Goal: Information Seeking & Learning: Learn about a topic

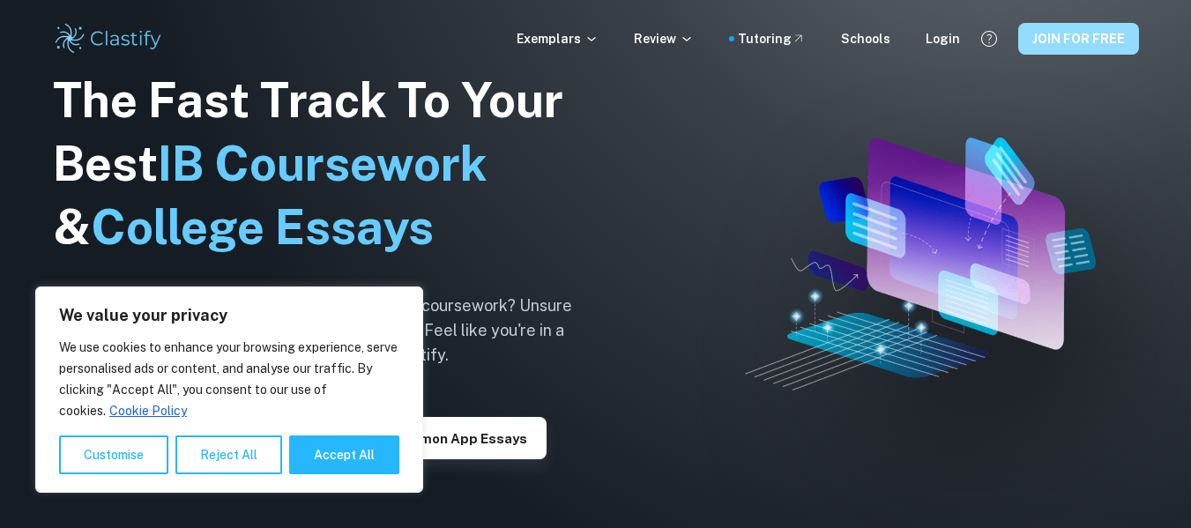
click at [1062, 49] on button "JOIN FOR FREE" at bounding box center [1078, 39] width 121 height 32
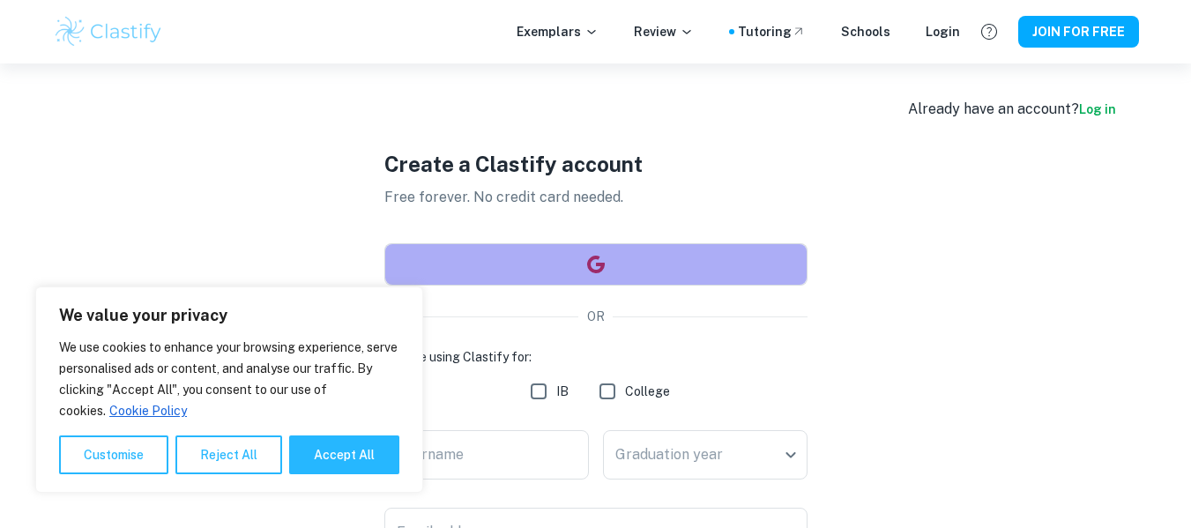
click at [580, 268] on button "button" at bounding box center [595, 264] width 423 height 42
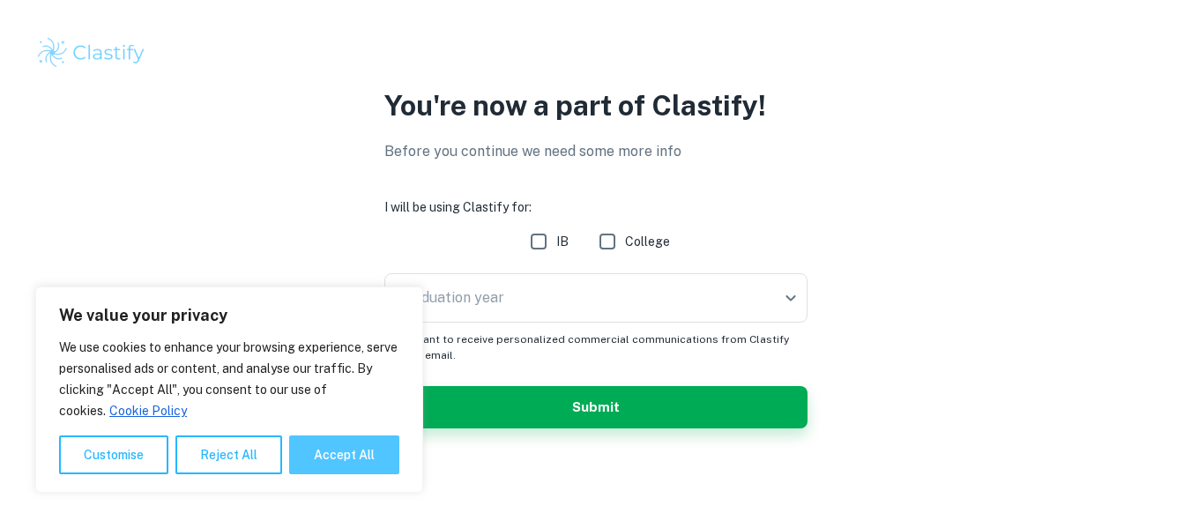
click at [331, 456] on button "Accept All" at bounding box center [344, 454] width 110 height 39
checkbox input "true"
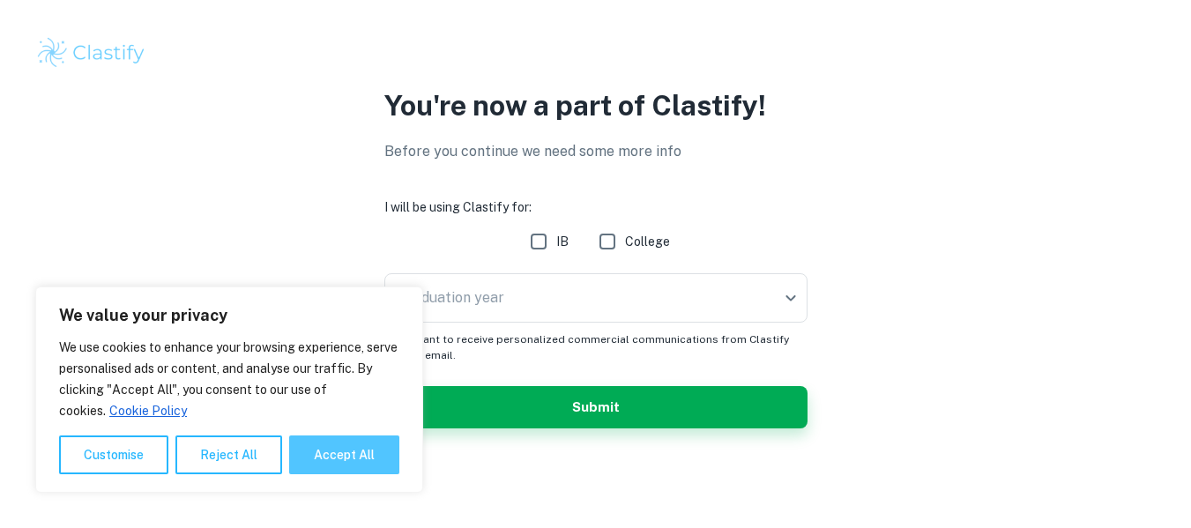
checkbox input "true"
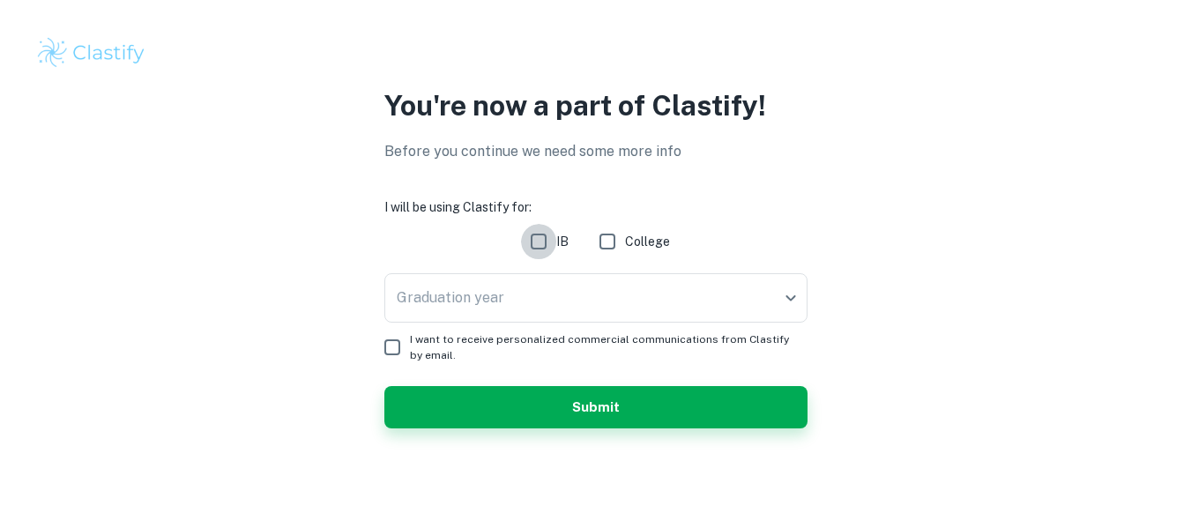
click at [532, 250] on input "IB" at bounding box center [538, 241] width 35 height 35
checkbox input "false"
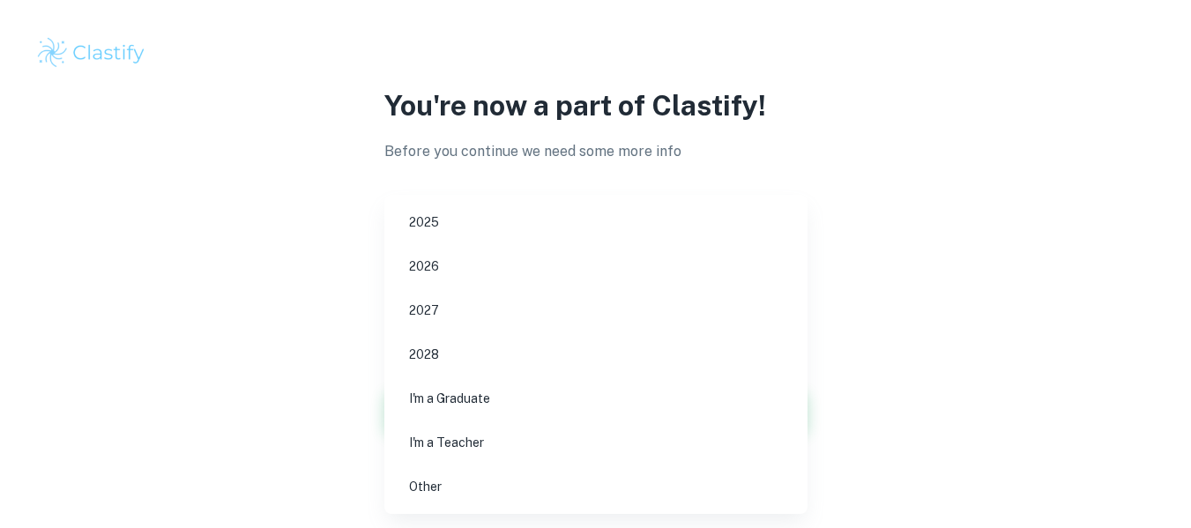
click at [532, 298] on body "We value your privacy We use cookies to enhance your browsing experience, serve…" at bounding box center [595, 264] width 1191 height 528
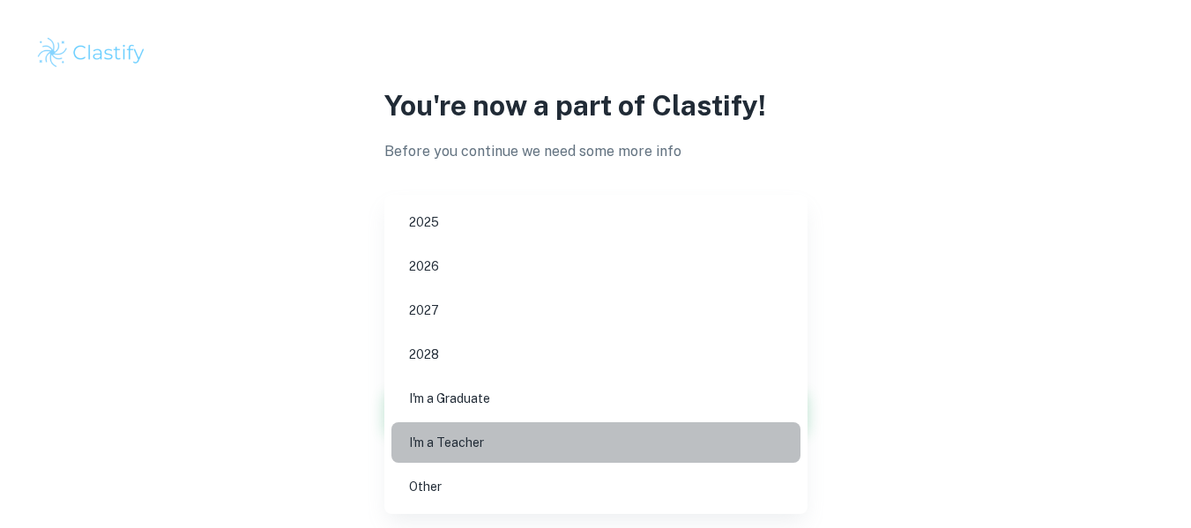
click at [495, 441] on li "I'm a Teacher" at bounding box center [595, 442] width 409 height 41
type input "Teacher"
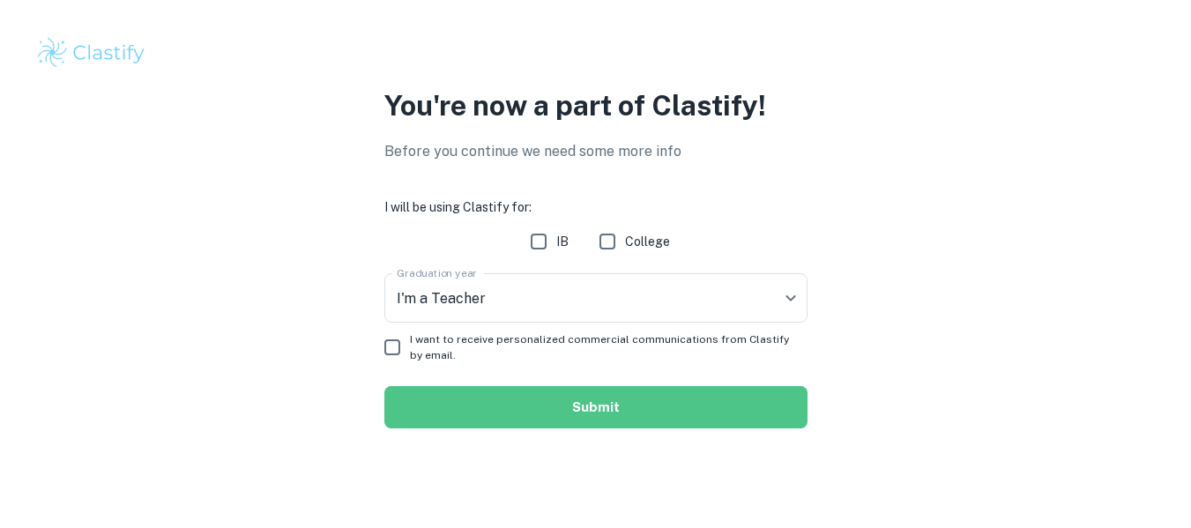
click at [481, 406] on button "Submit" at bounding box center [595, 407] width 423 height 42
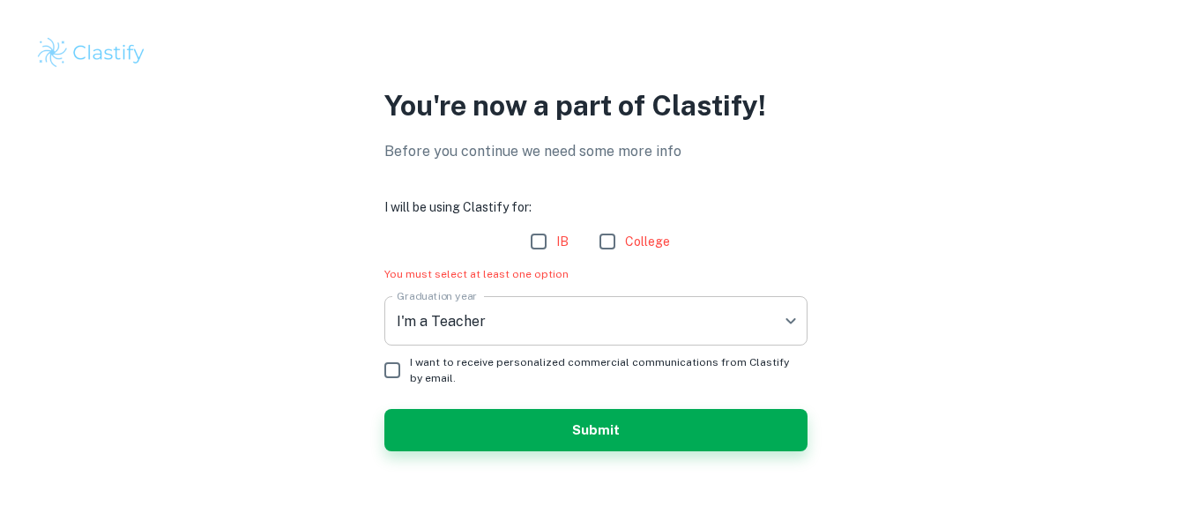
scroll to position [9, 0]
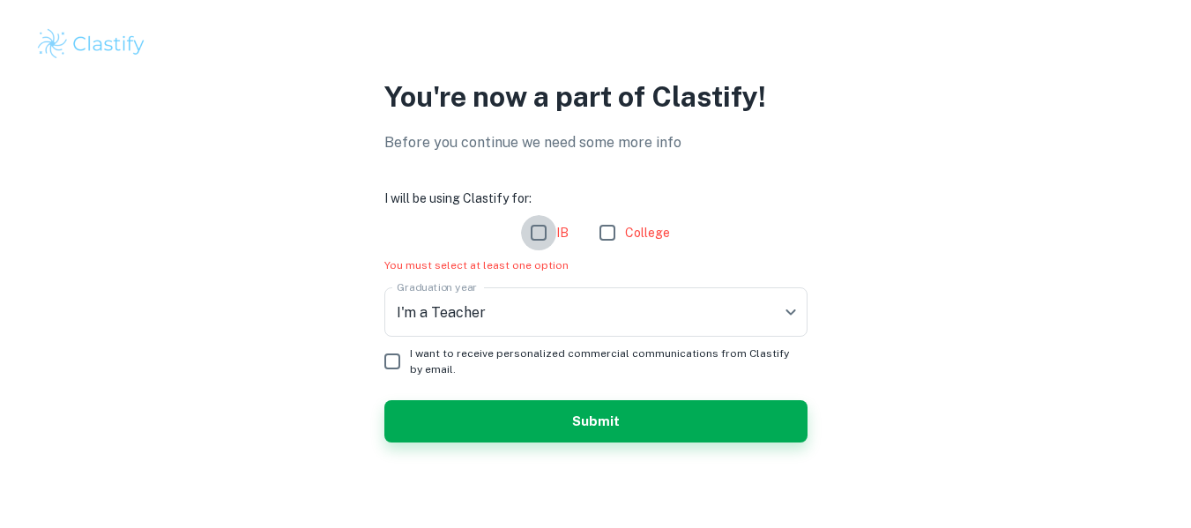
click at [537, 233] on input "IB" at bounding box center [538, 232] width 35 height 35
checkbox input "true"
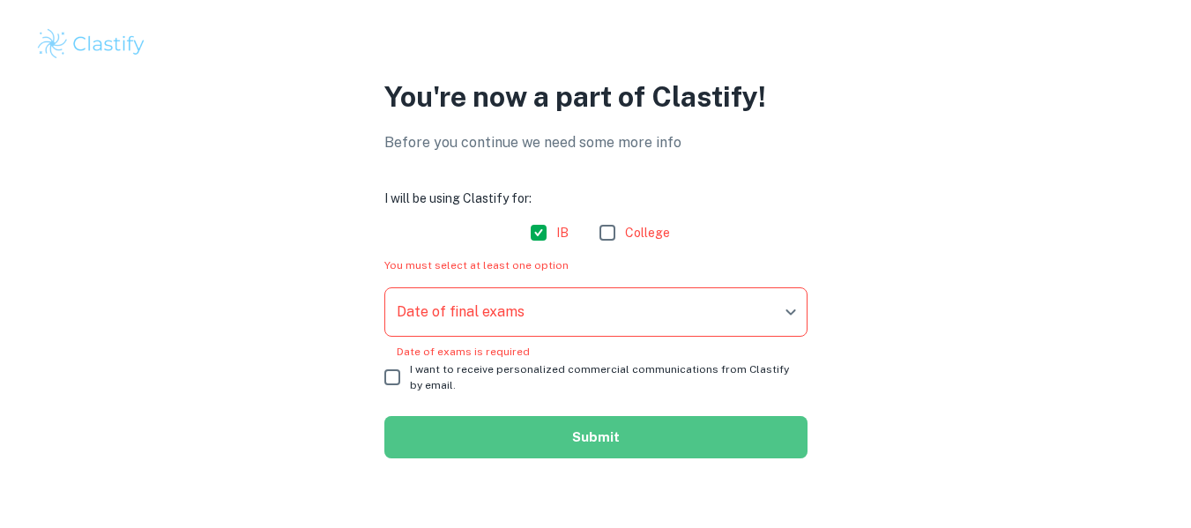
click at [577, 449] on button "Submit" at bounding box center [595, 437] width 423 height 42
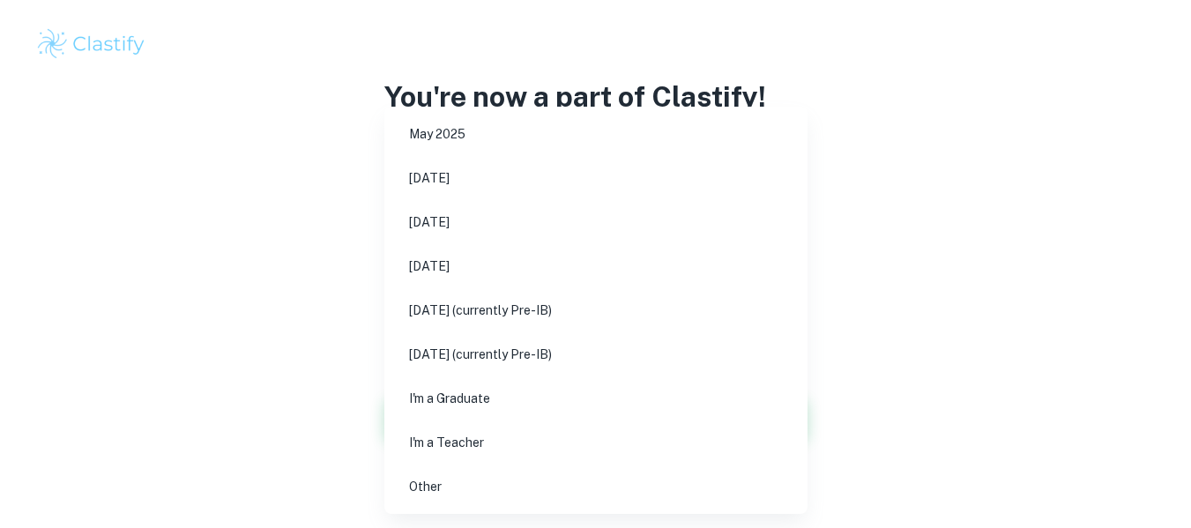
click at [502, 297] on body "We value your privacy We use cookies to enhance your browsing experience, serve…" at bounding box center [595, 255] width 1191 height 528
click at [470, 445] on li "I'm a Teacher" at bounding box center [595, 442] width 409 height 41
type input "Teacher"
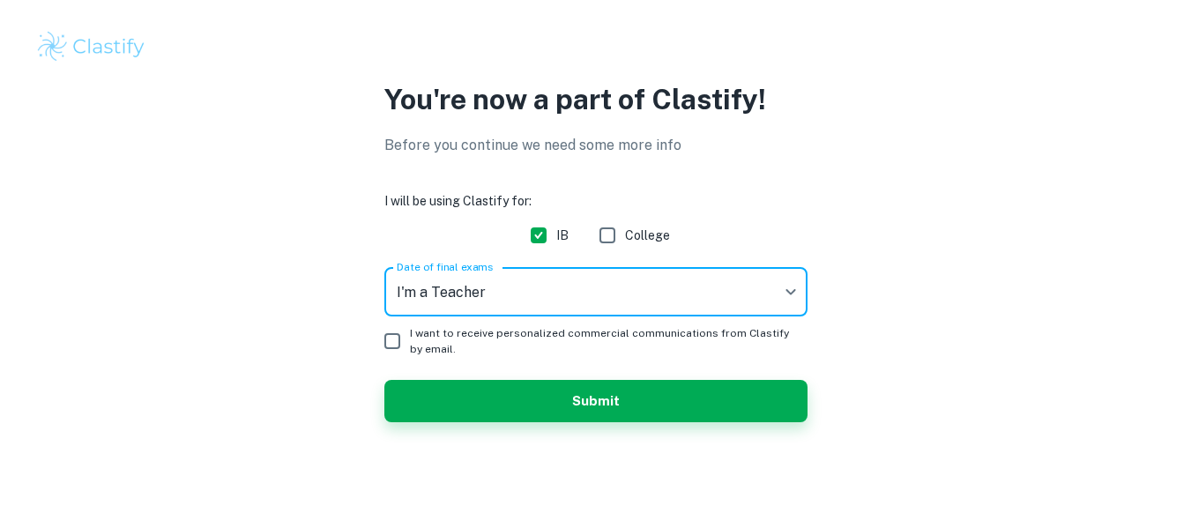
scroll to position [6, 0]
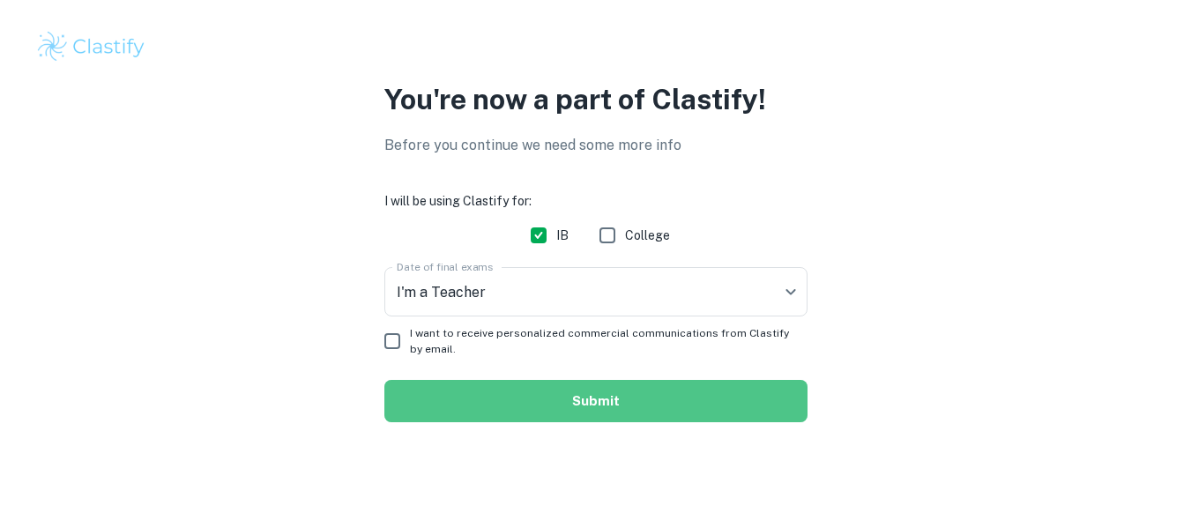
click at [554, 409] on button "Submit" at bounding box center [595, 401] width 423 height 42
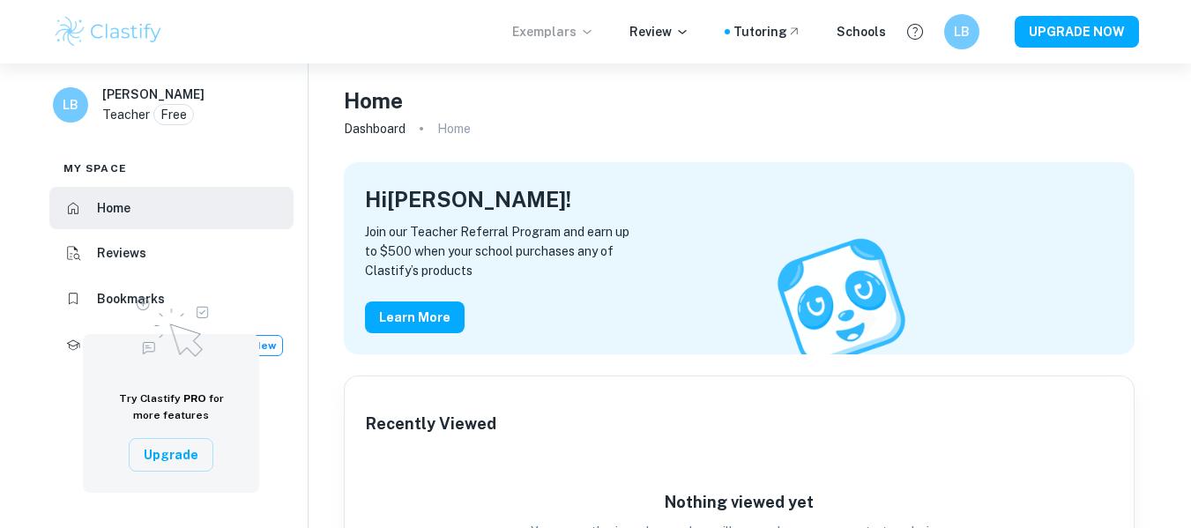
click at [571, 26] on p "Exemplars" at bounding box center [553, 31] width 82 height 19
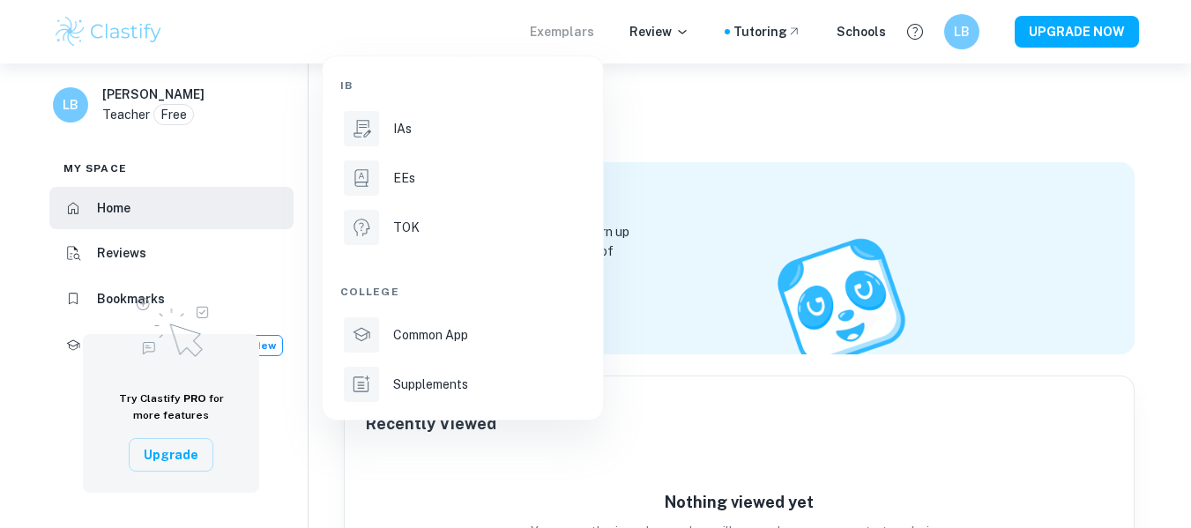
click at [571, 26] on div at bounding box center [595, 264] width 1191 height 528
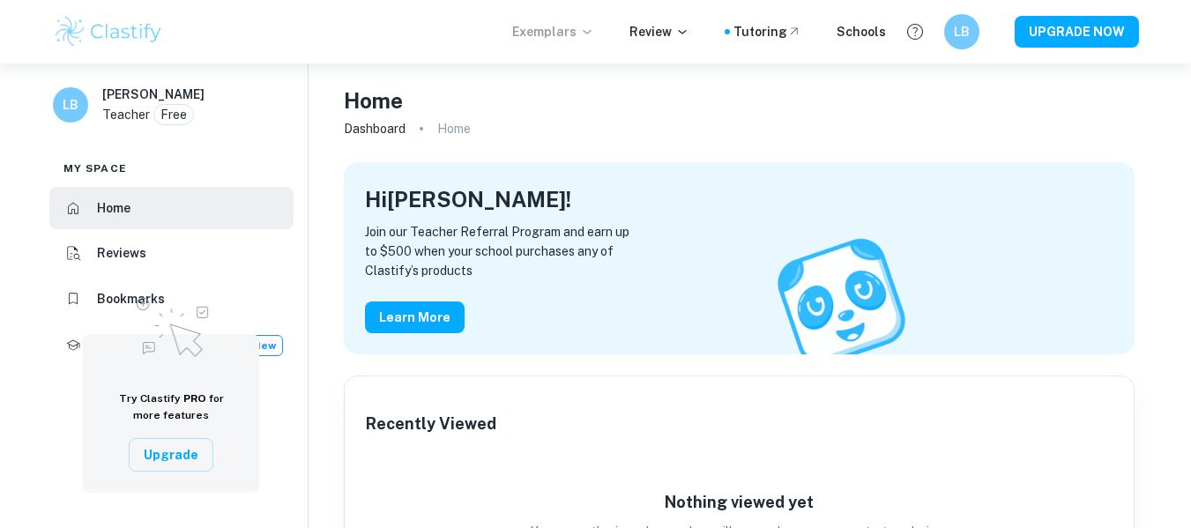
click at [571, 26] on p "Exemplars" at bounding box center [553, 31] width 82 height 19
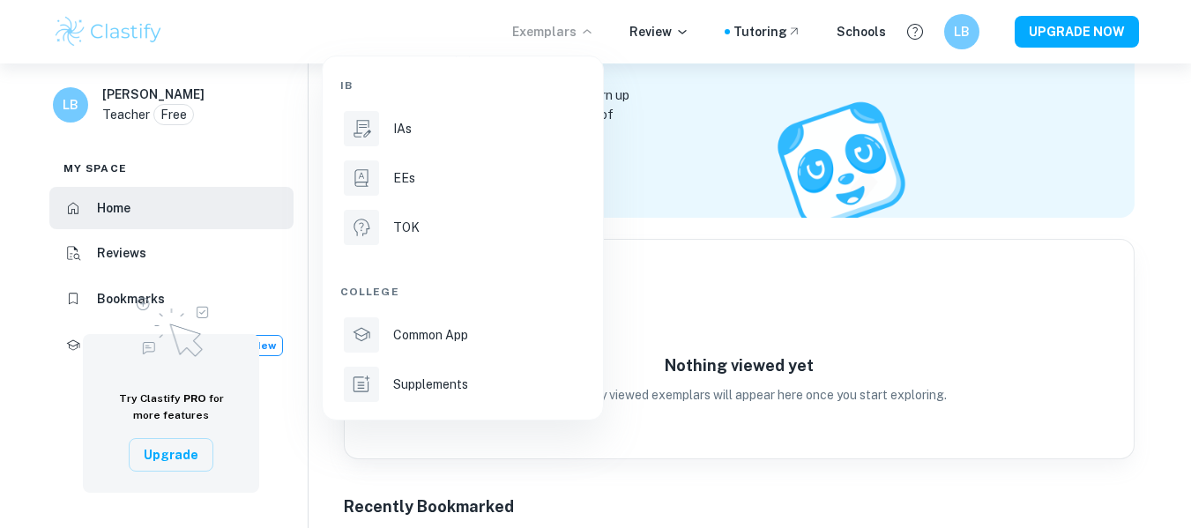
scroll to position [137, 0]
click at [657, 26] on div at bounding box center [595, 264] width 1191 height 528
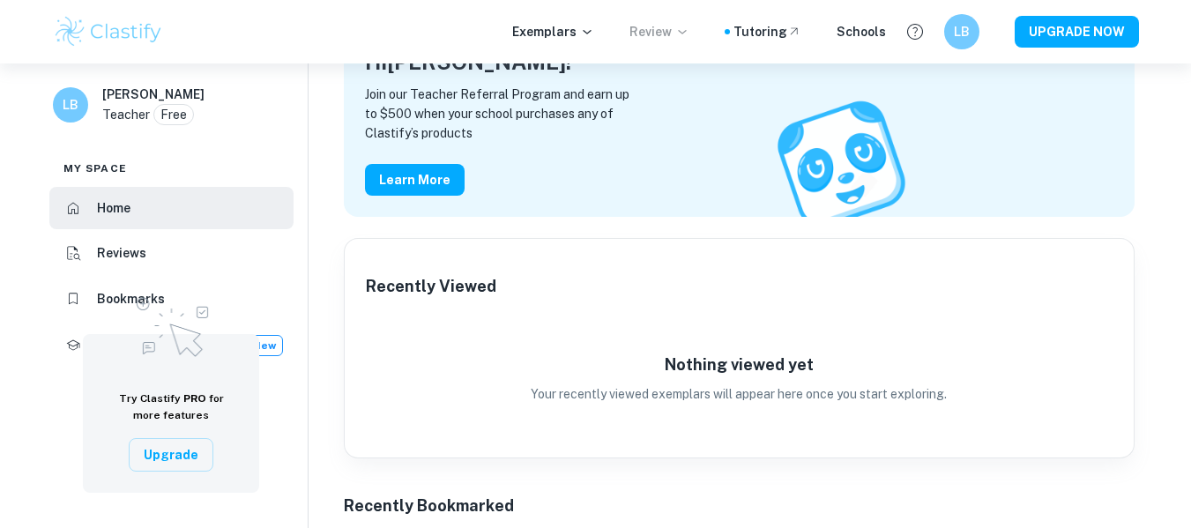
click at [661, 29] on p "Review" at bounding box center [659, 31] width 60 height 19
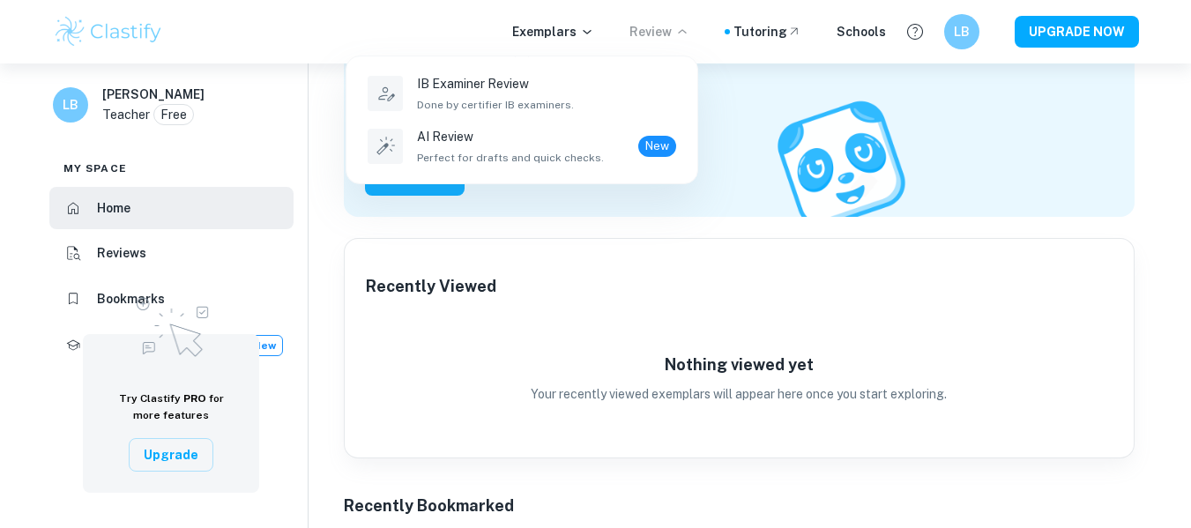
click at [858, 41] on div at bounding box center [595, 264] width 1191 height 528
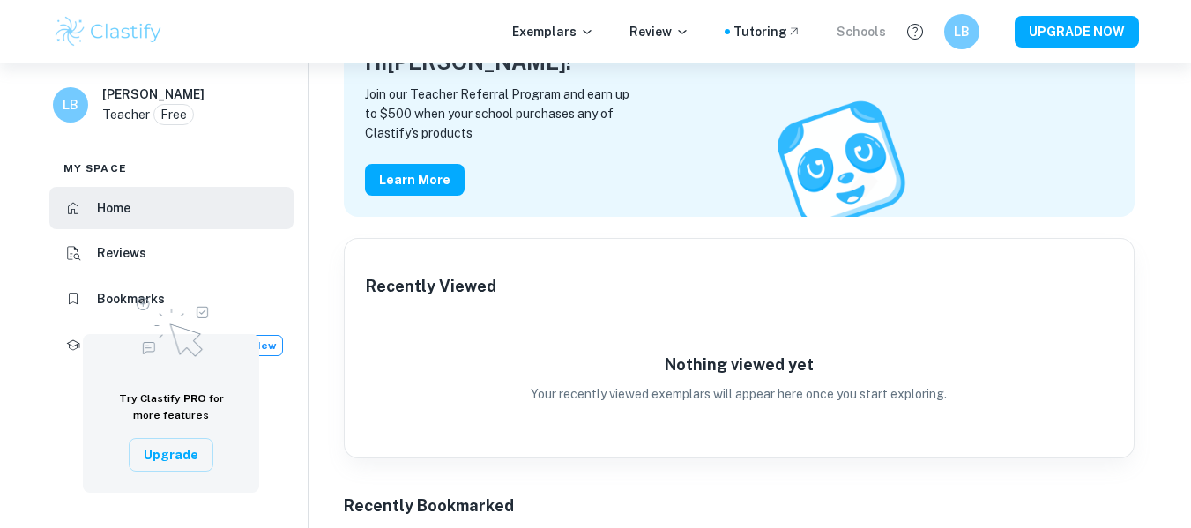
click at [863, 33] on div "Schools" at bounding box center [860, 31] width 49 height 19
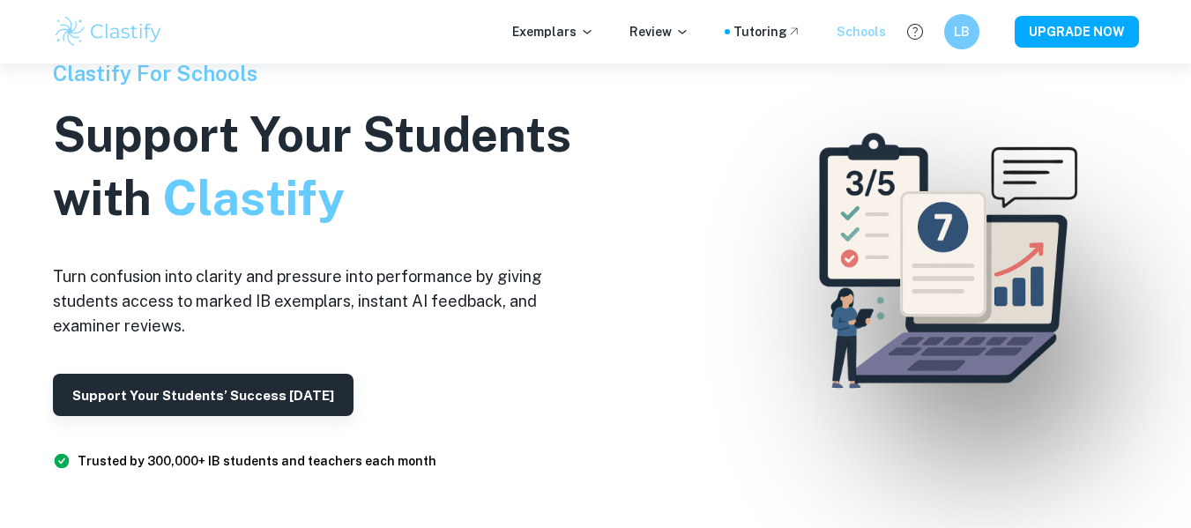
click at [863, 33] on div "Schools" at bounding box center [860, 31] width 49 height 19
click at [549, 25] on p "Exemplars" at bounding box center [553, 31] width 82 height 19
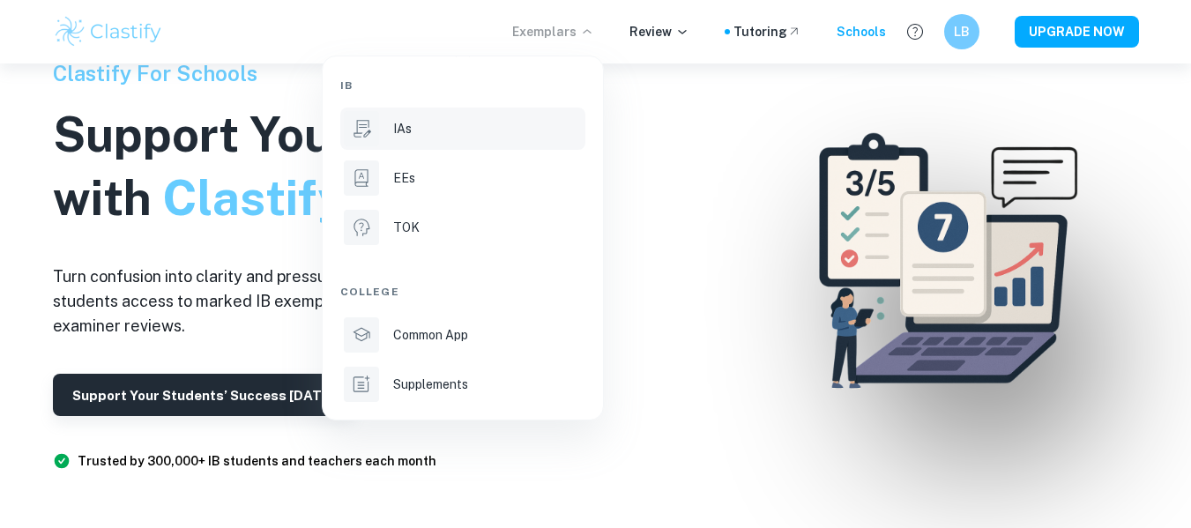
click at [430, 137] on div "IAs" at bounding box center [487, 128] width 189 height 19
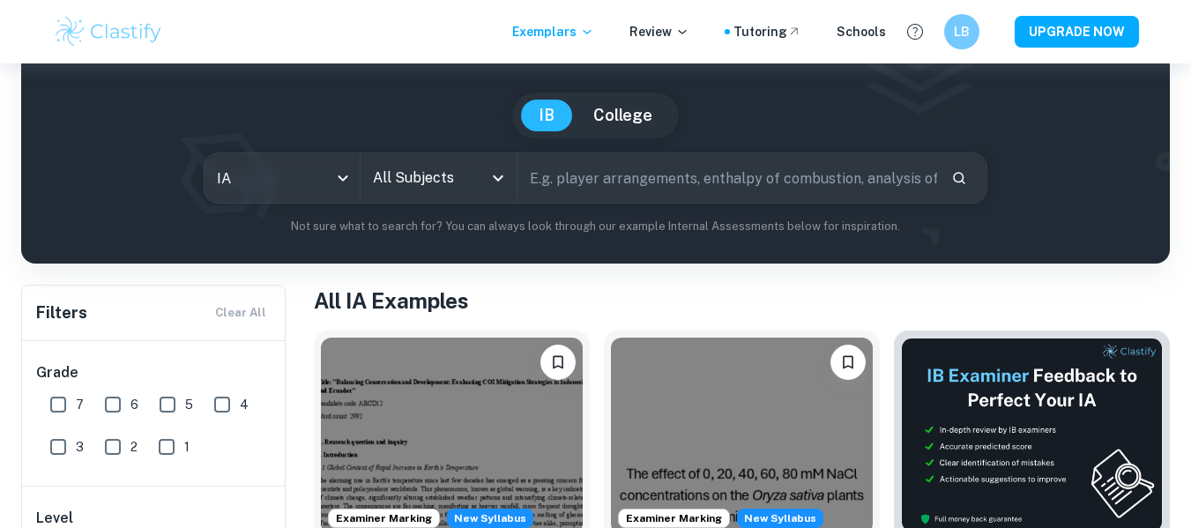
scroll to position [78, 0]
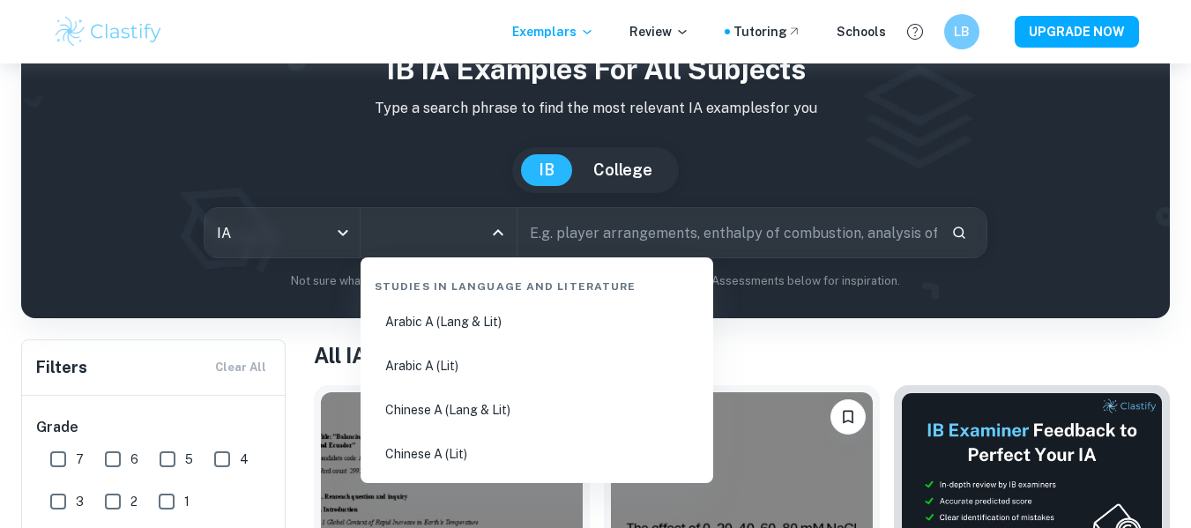
click at [433, 231] on input "All Subjects" at bounding box center [425, 232] width 114 height 33
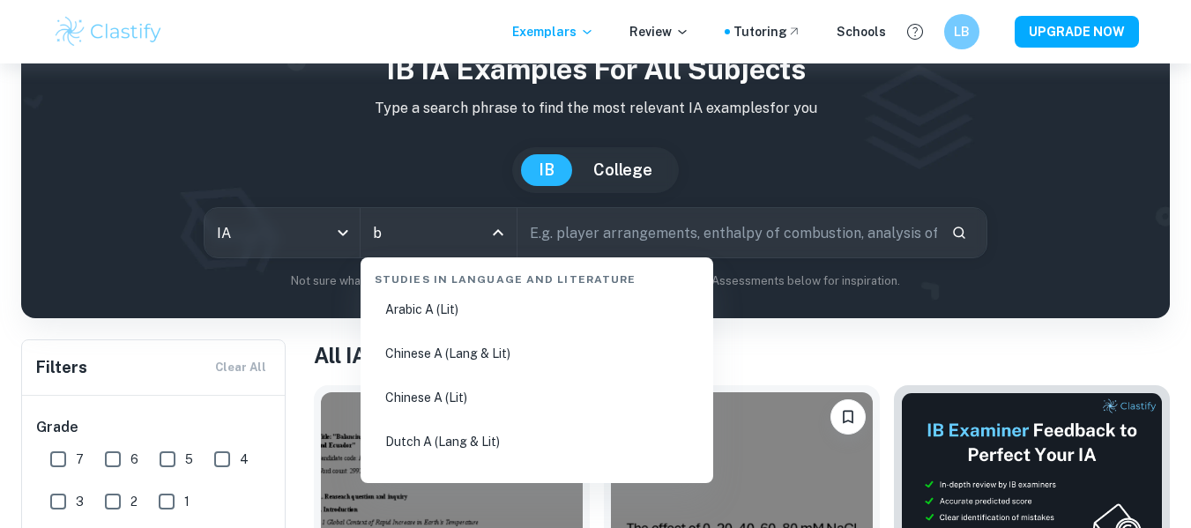
scroll to position [0, 0]
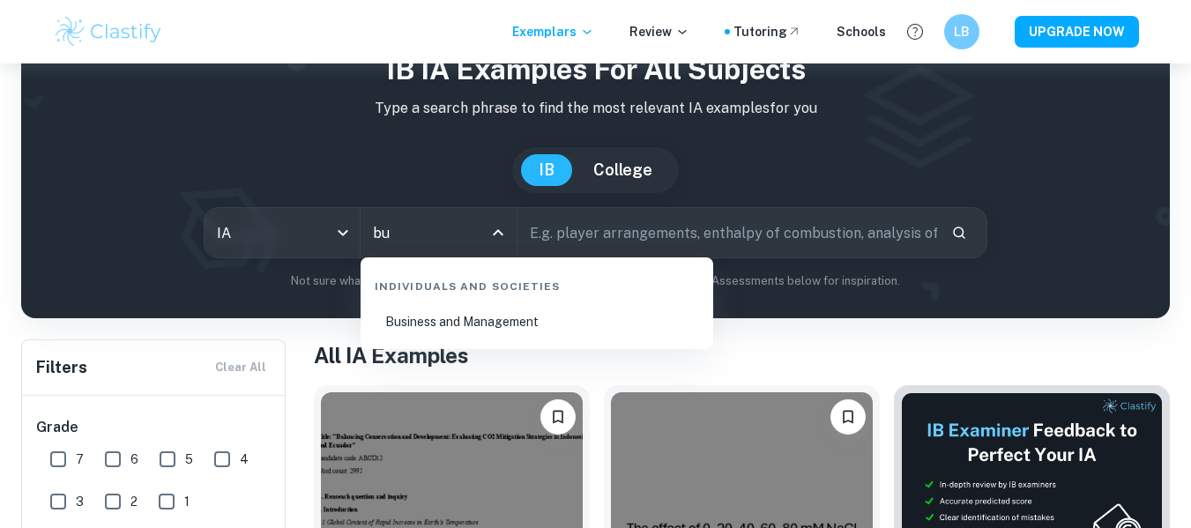
click at [499, 330] on li "Business and Management" at bounding box center [536, 321] width 338 height 41
type input "Business and Management"
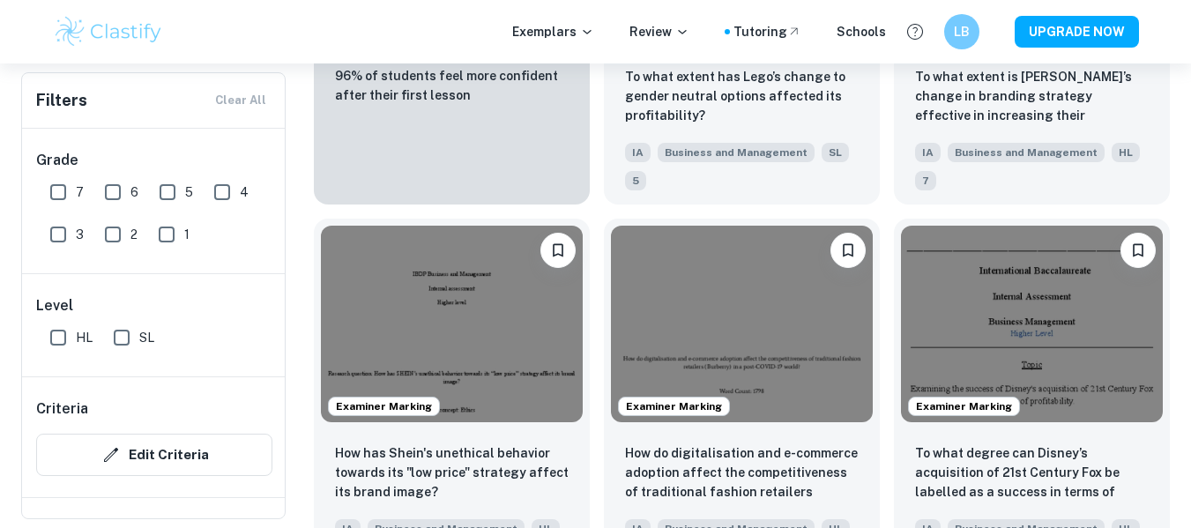
scroll to position [1077, 0]
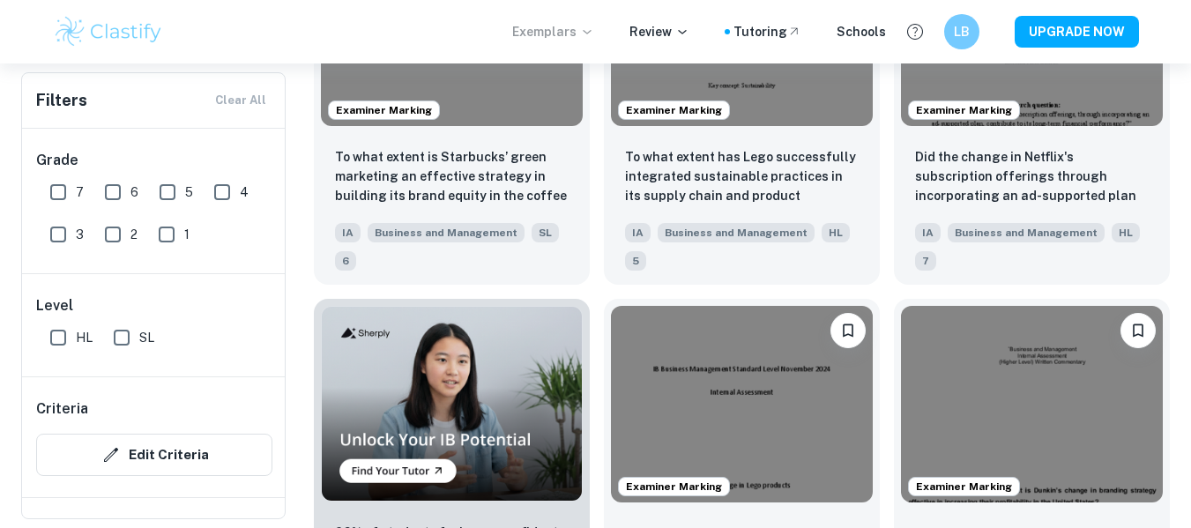
click at [552, 38] on p "Exemplars" at bounding box center [553, 31] width 82 height 19
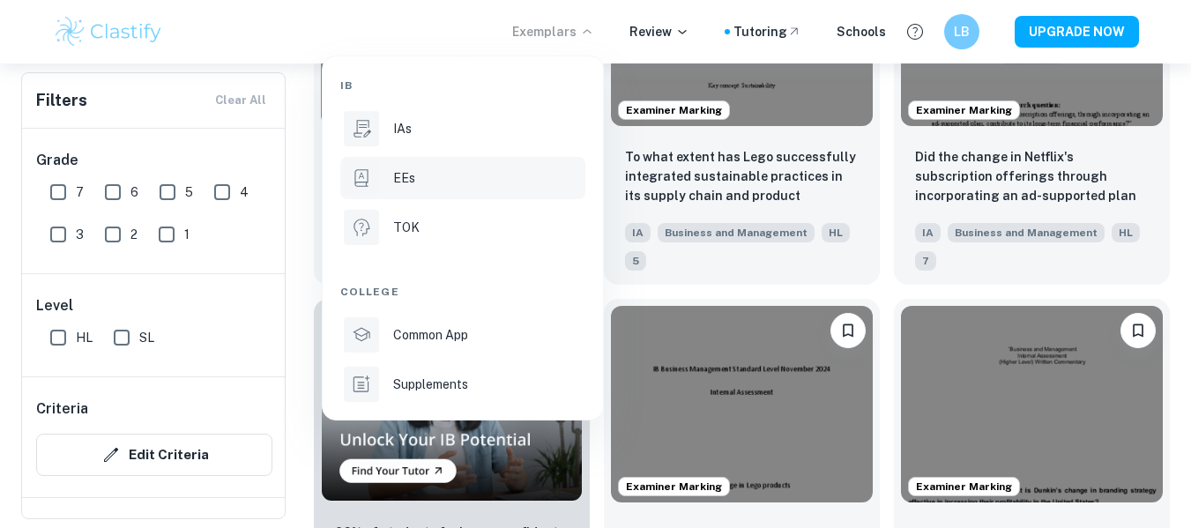
click at [416, 174] on div "EEs" at bounding box center [487, 177] width 189 height 19
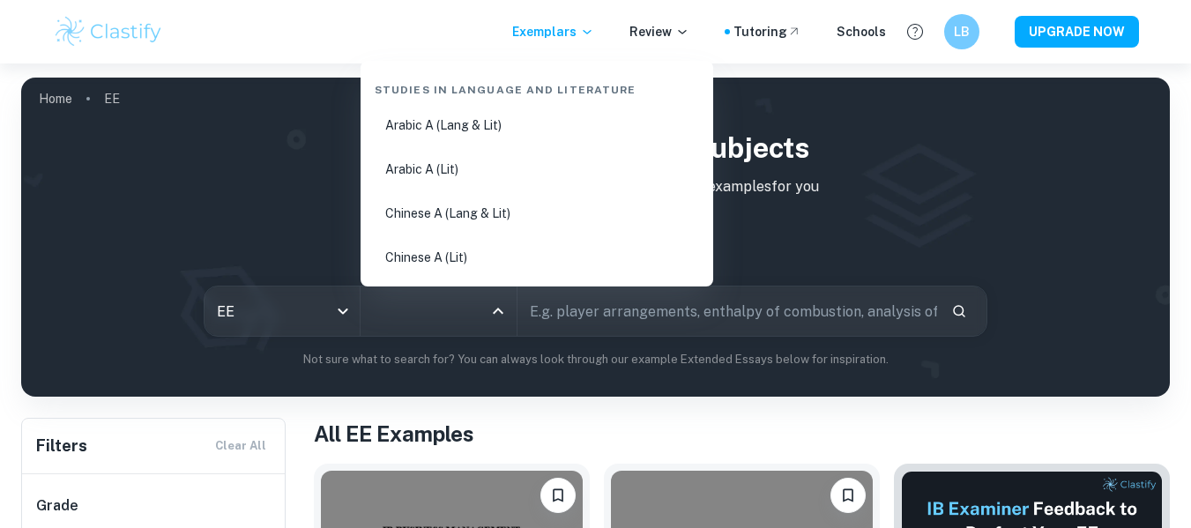
click at [417, 315] on input "All Subjects" at bounding box center [425, 310] width 114 height 33
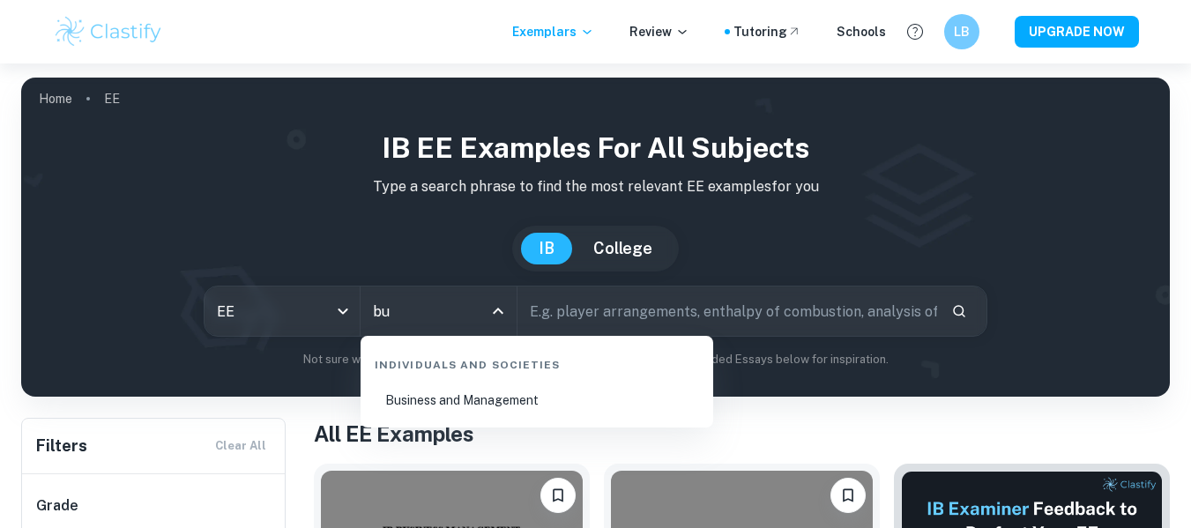
click at [486, 402] on li "Business and Management" at bounding box center [536, 400] width 338 height 41
type input "Business and Management"
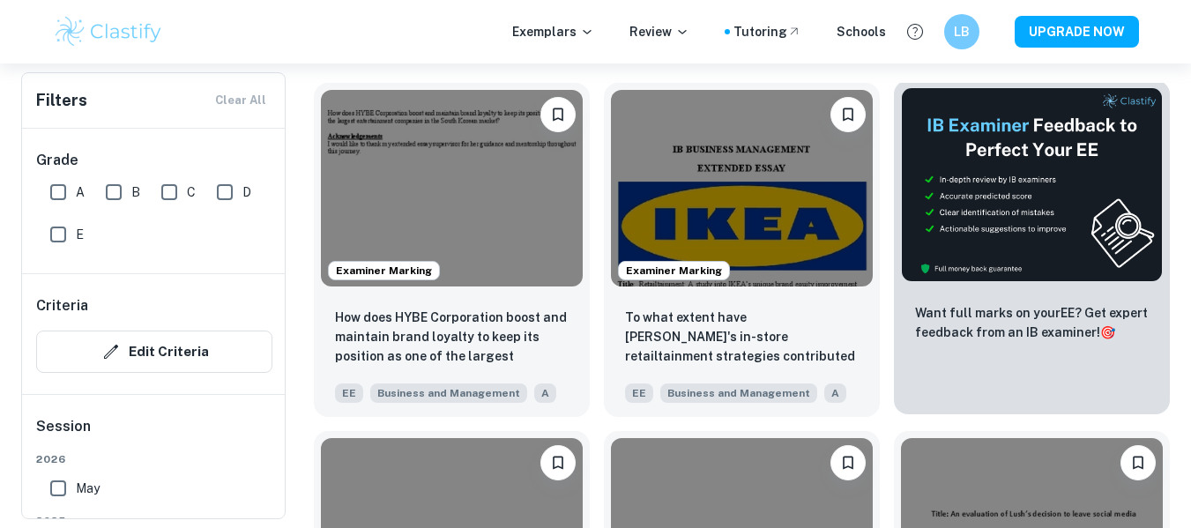
scroll to position [543, 0]
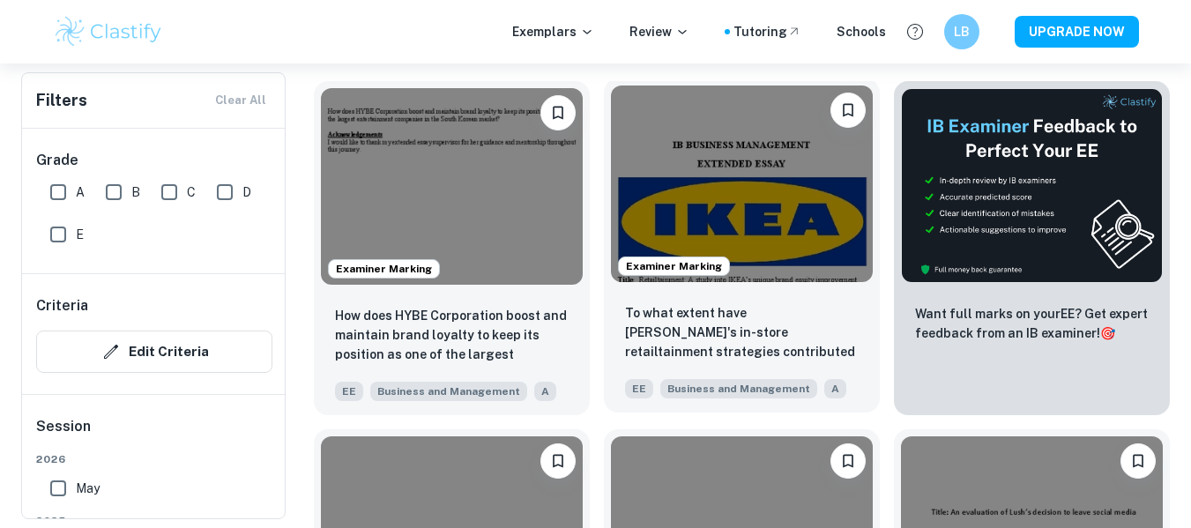
click at [816, 208] on img at bounding box center [742, 183] width 262 height 197
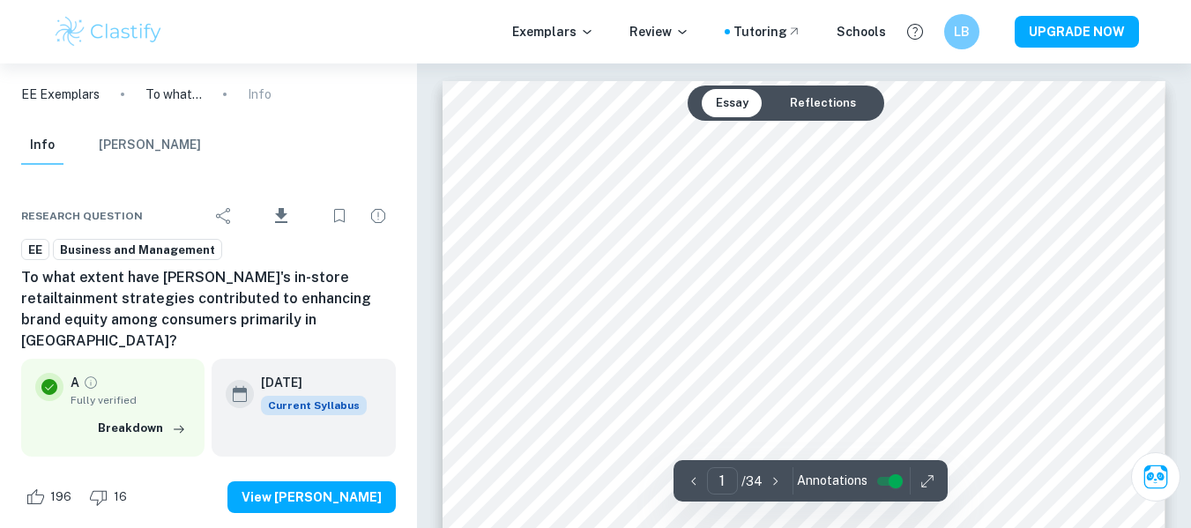
click at [617, 527] on html "We value your privacy We use cookies to enhance your browsing experience, serve…" at bounding box center [595, 264] width 1191 height 528
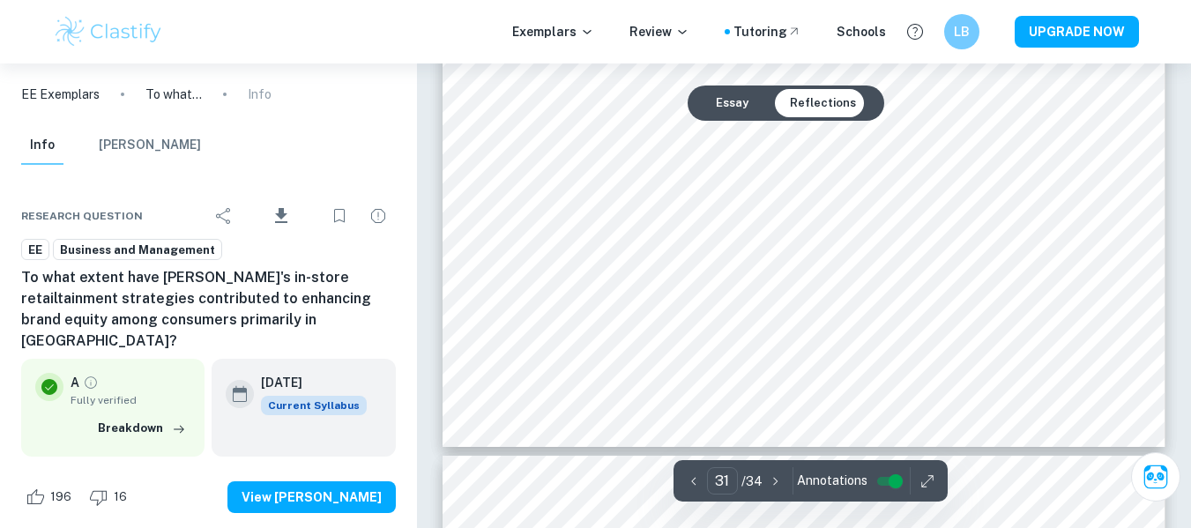
type input "32"
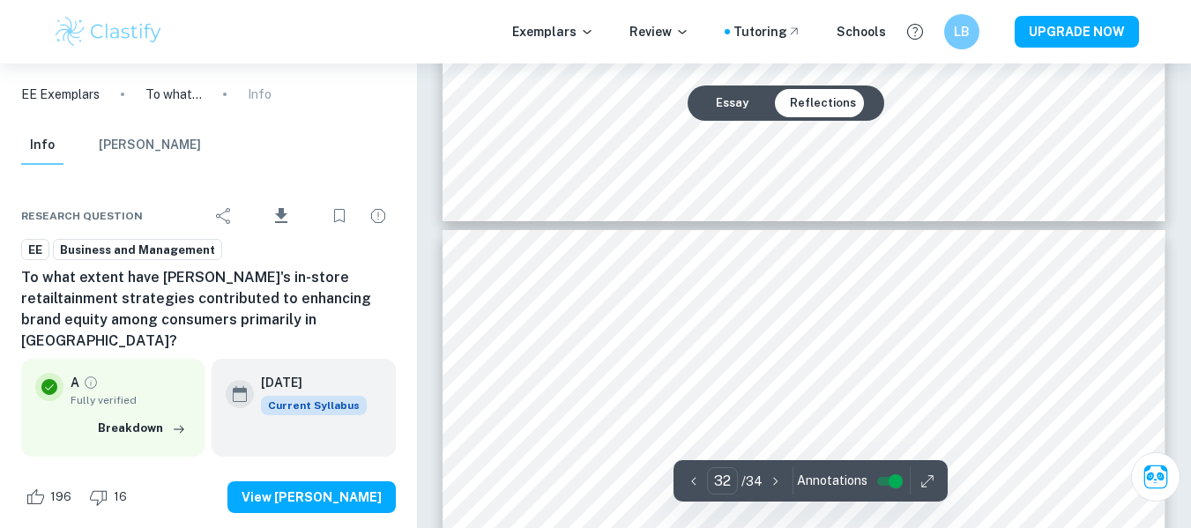
scroll to position [32435, 0]
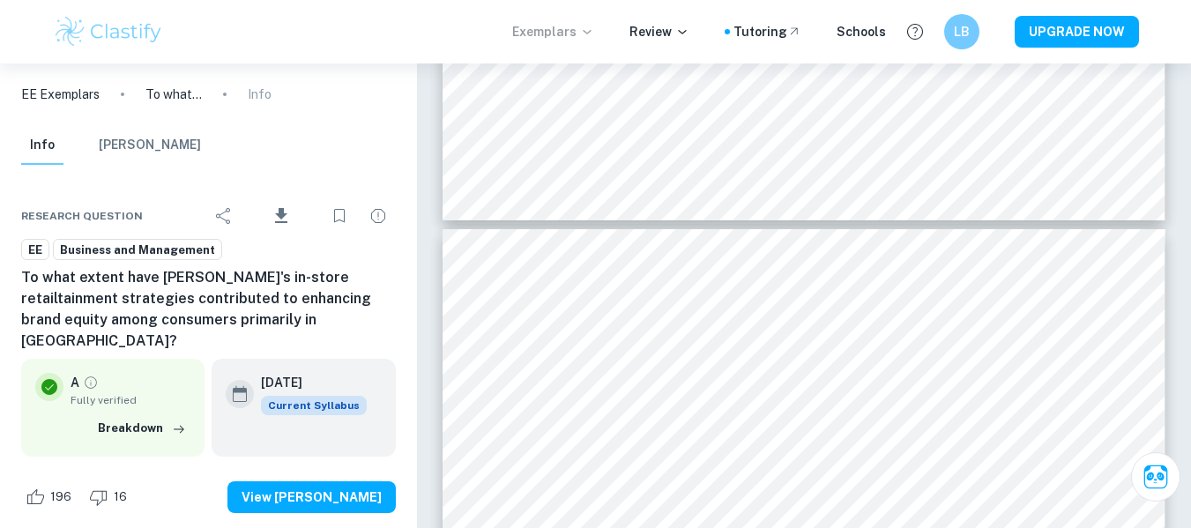
click at [565, 40] on p "Exemplars" at bounding box center [553, 31] width 82 height 19
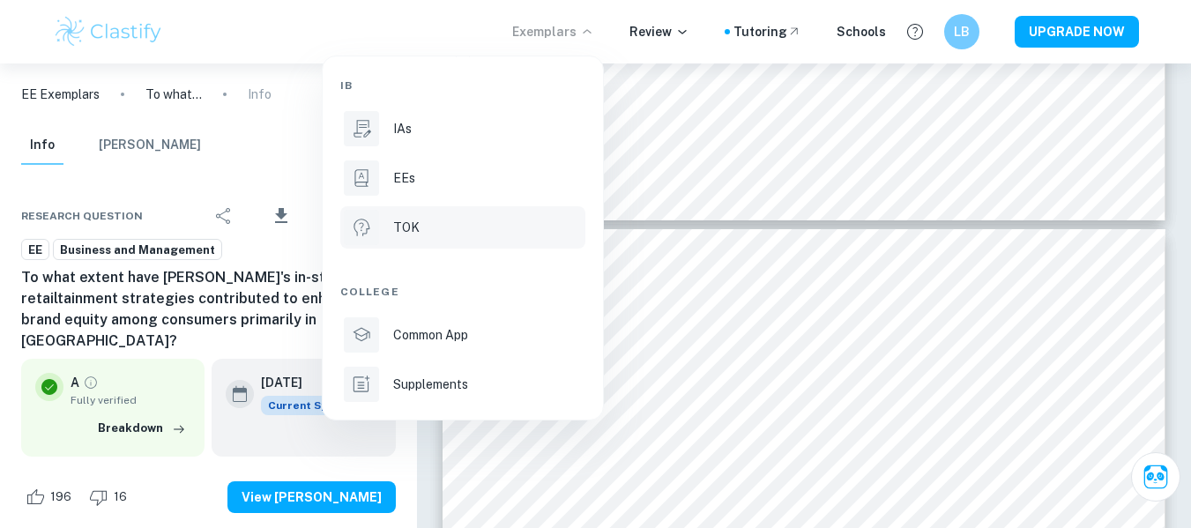
click at [412, 229] on p "TOK" at bounding box center [406, 227] width 26 height 19
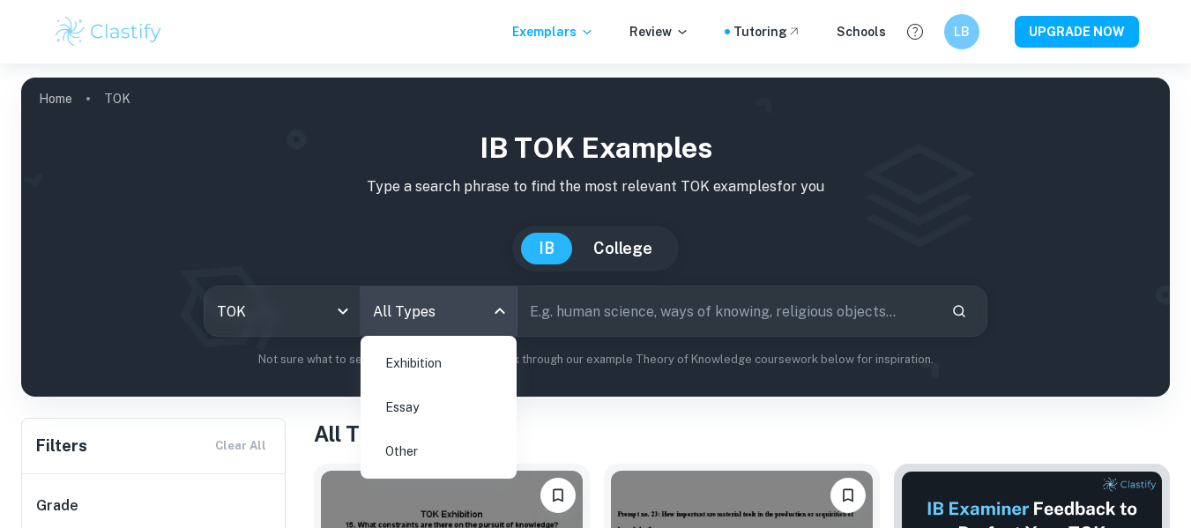
click at [453, 323] on body "We value your privacy We use cookies to enhance your browsing experience, serve…" at bounding box center [595, 327] width 1191 height 528
click at [624, 418] on div at bounding box center [595, 264] width 1191 height 528
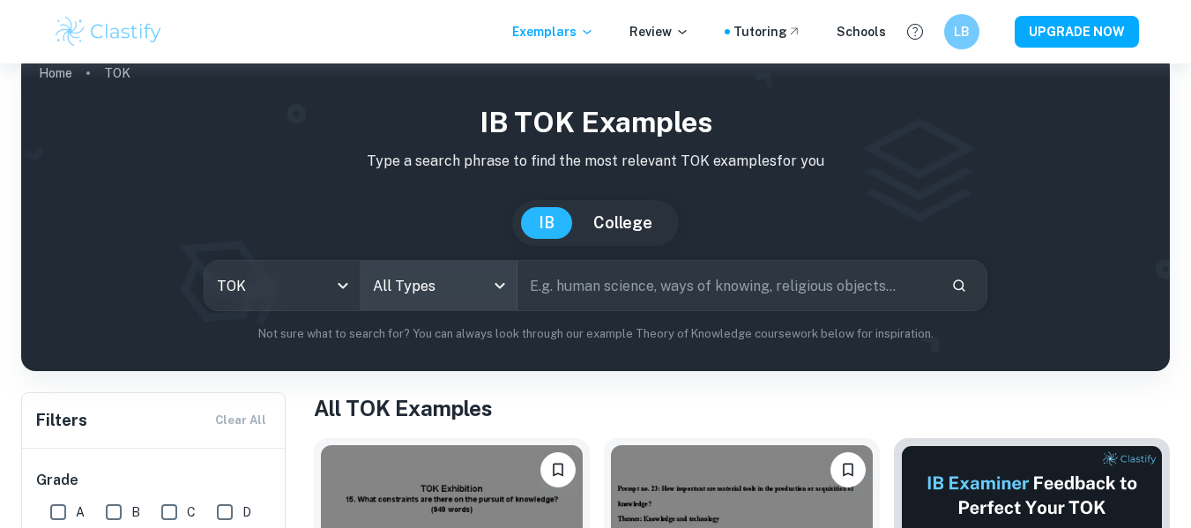
scroll to position [101, 0]
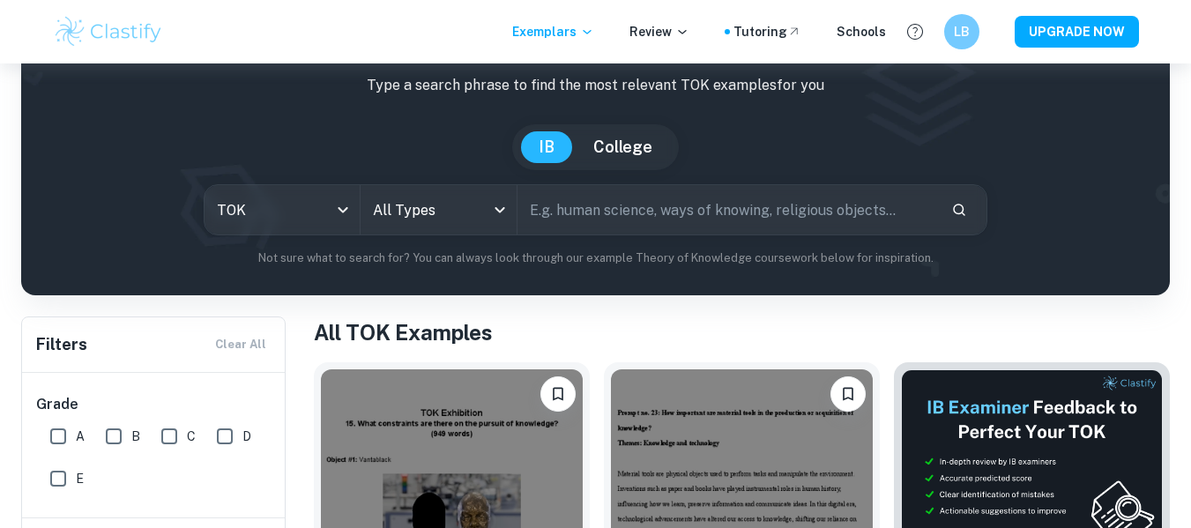
click at [622, 235] on div "IB TOK examples Type a search phrase to find the most relevant TOK examples for…" at bounding box center [595, 146] width 1120 height 241
click at [636, 212] on input "text" at bounding box center [727, 209] width 420 height 49
type input "business management"
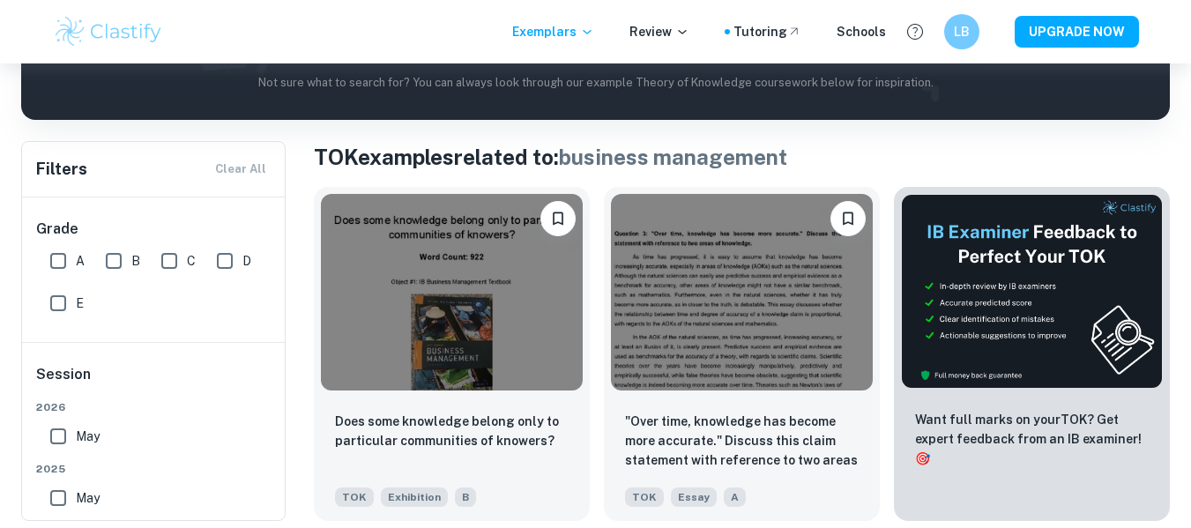
scroll to position [275, 0]
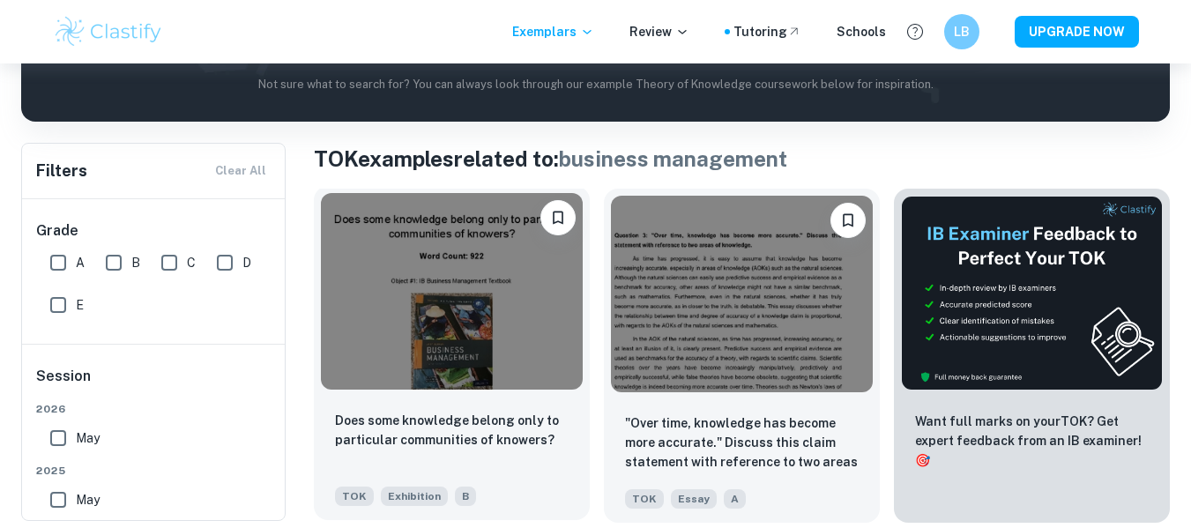
click at [446, 313] on img at bounding box center [452, 291] width 262 height 197
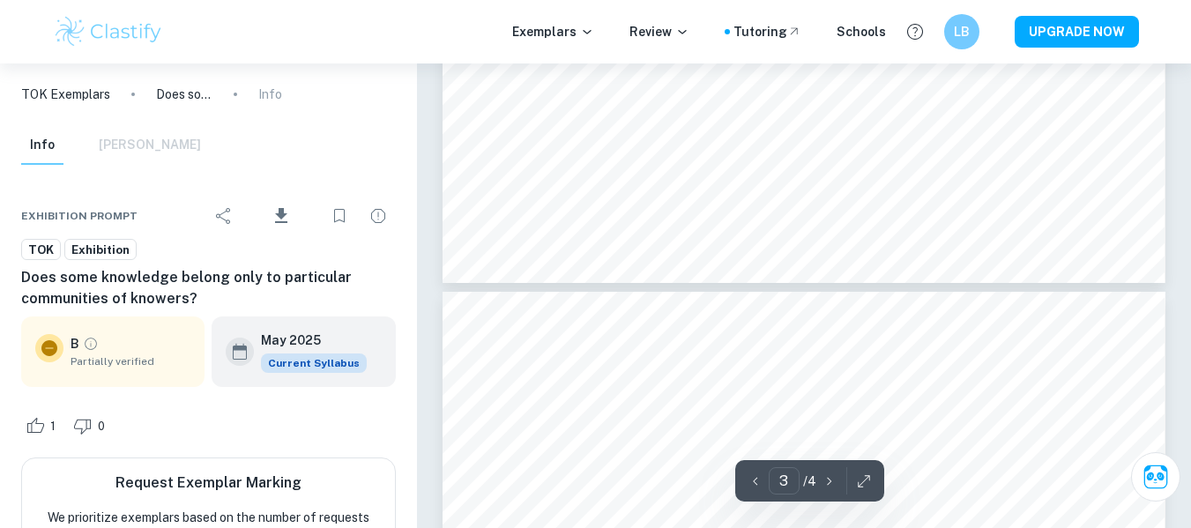
type input "4"
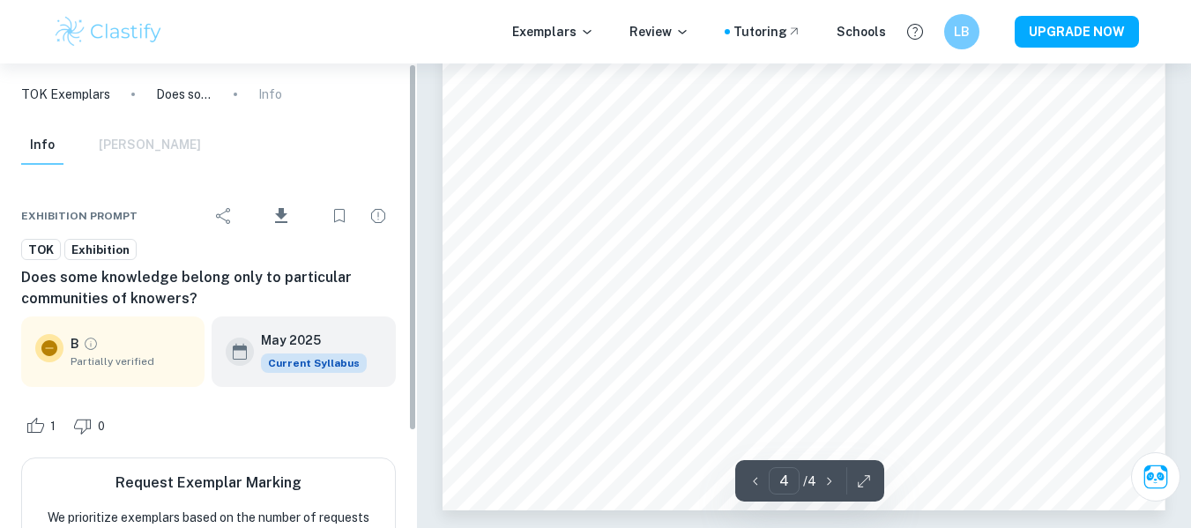
click at [141, 33] on img at bounding box center [109, 31] width 112 height 35
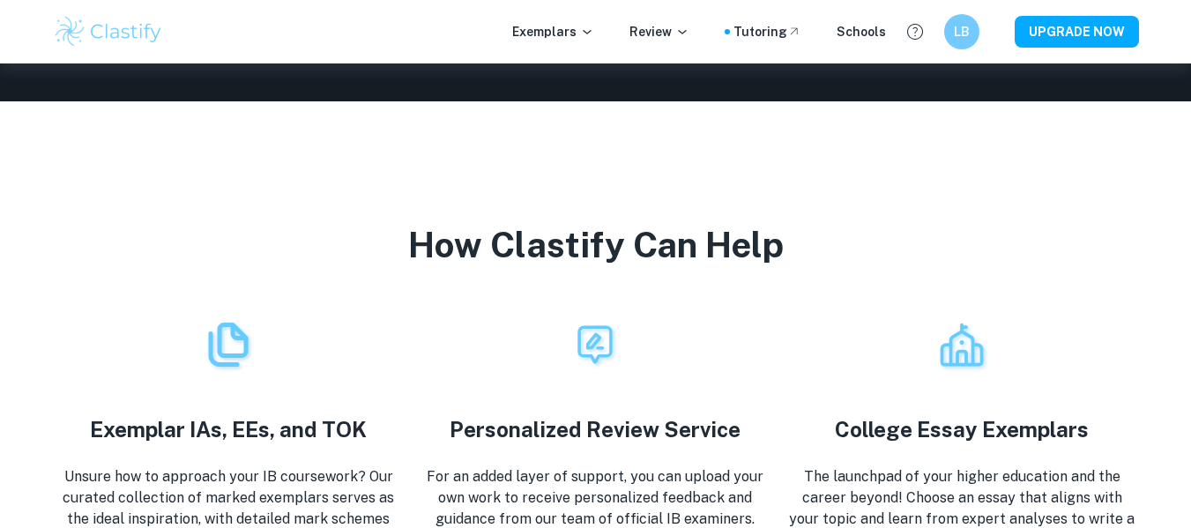
scroll to position [2838, 0]
